Goal: Navigation & Orientation: Go to known website

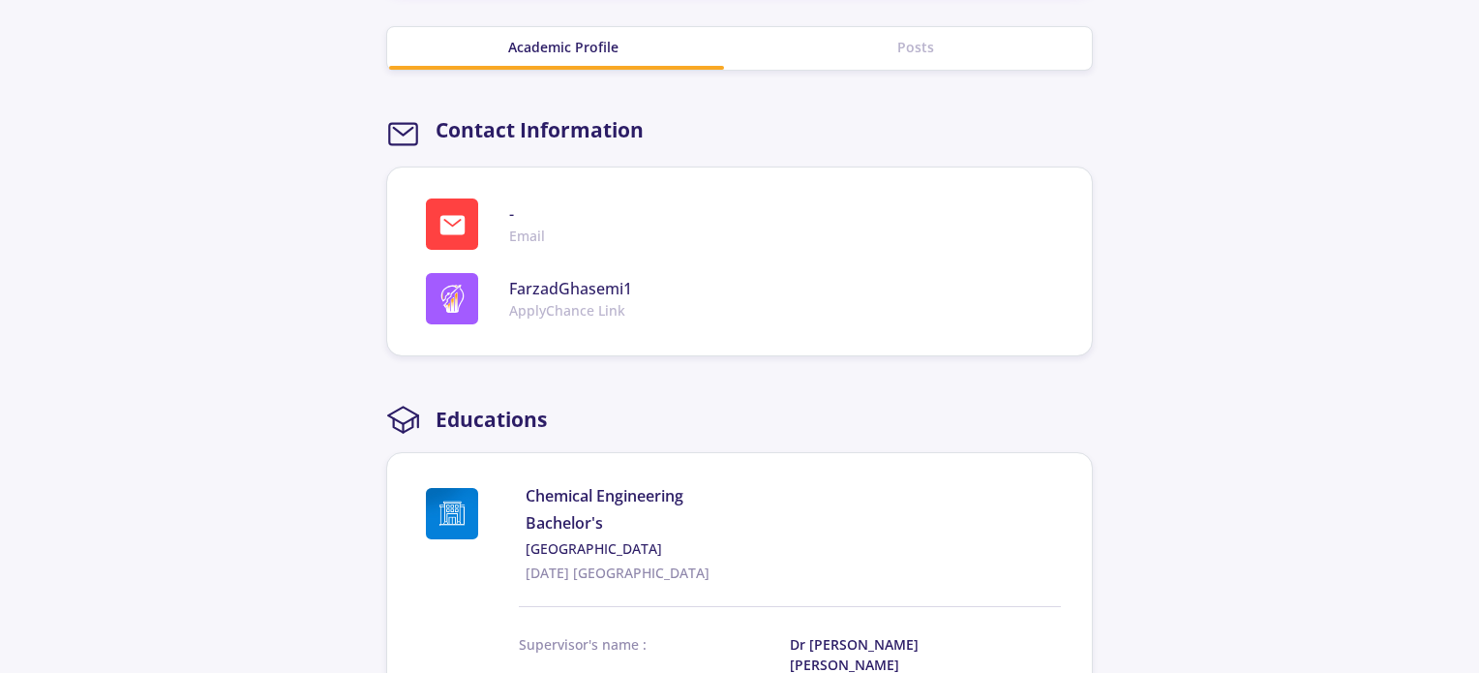
scroll to position [871, 0]
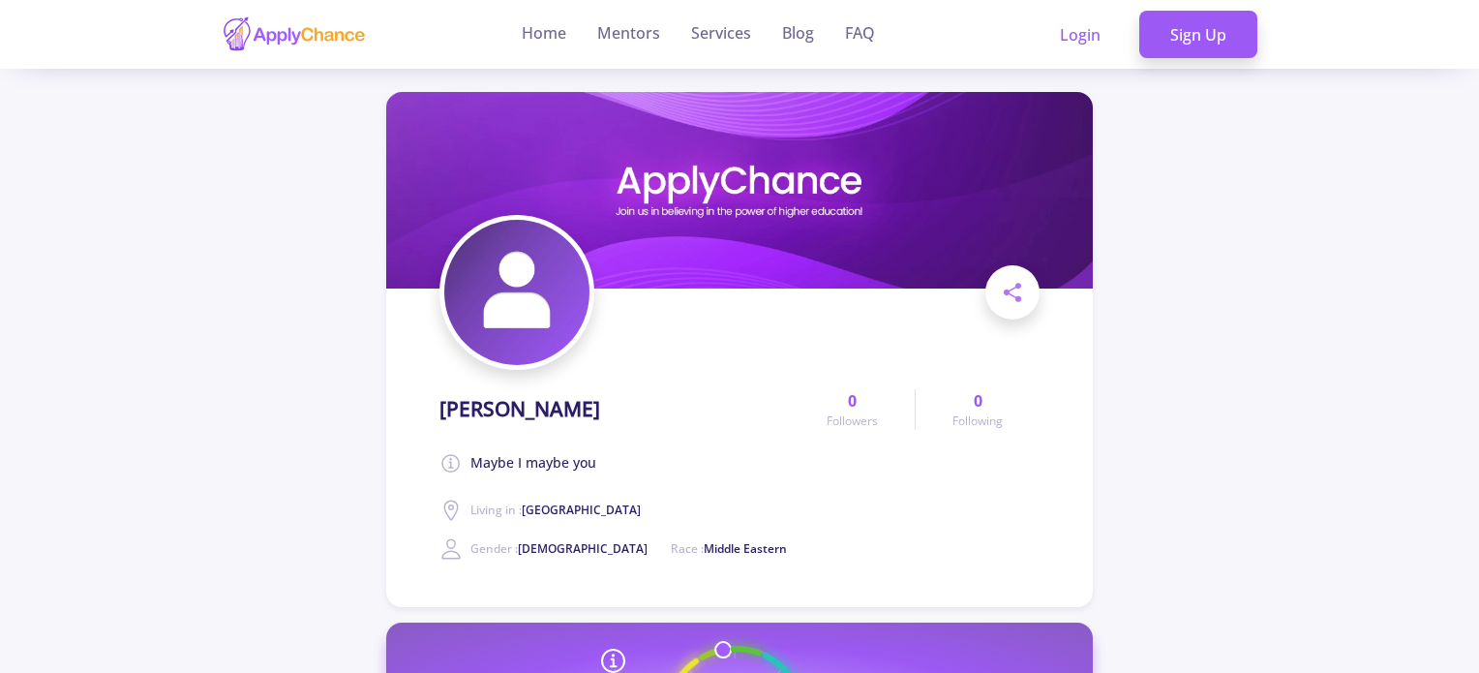
click at [328, 42] on img at bounding box center [294, 34] width 145 height 38
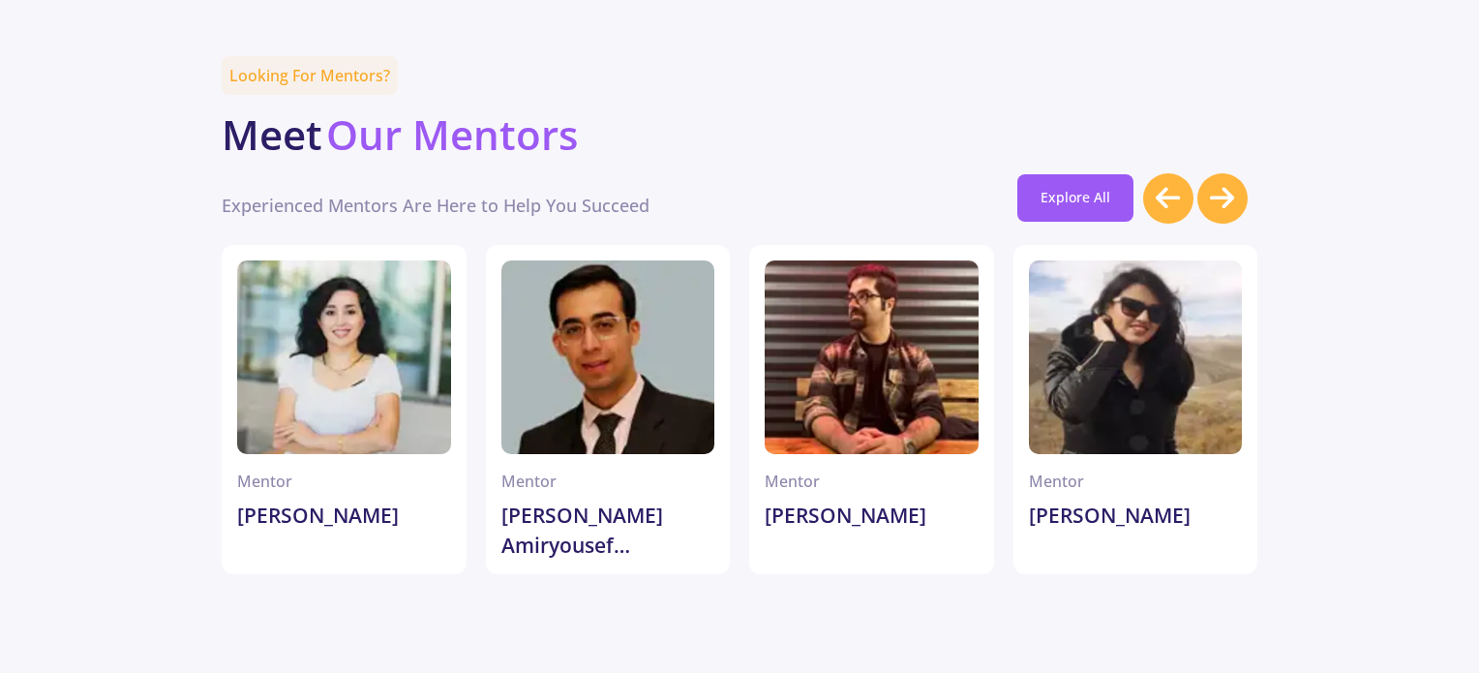
scroll to position [5323, 0]
